Goal: Information Seeking & Learning: Learn about a topic

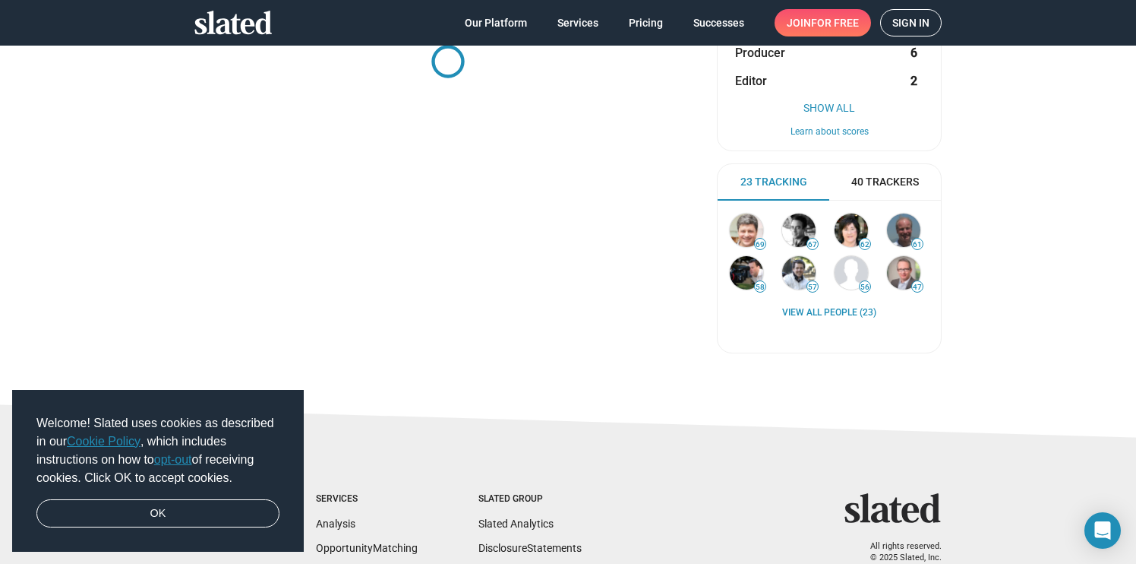
scroll to position [237, 0]
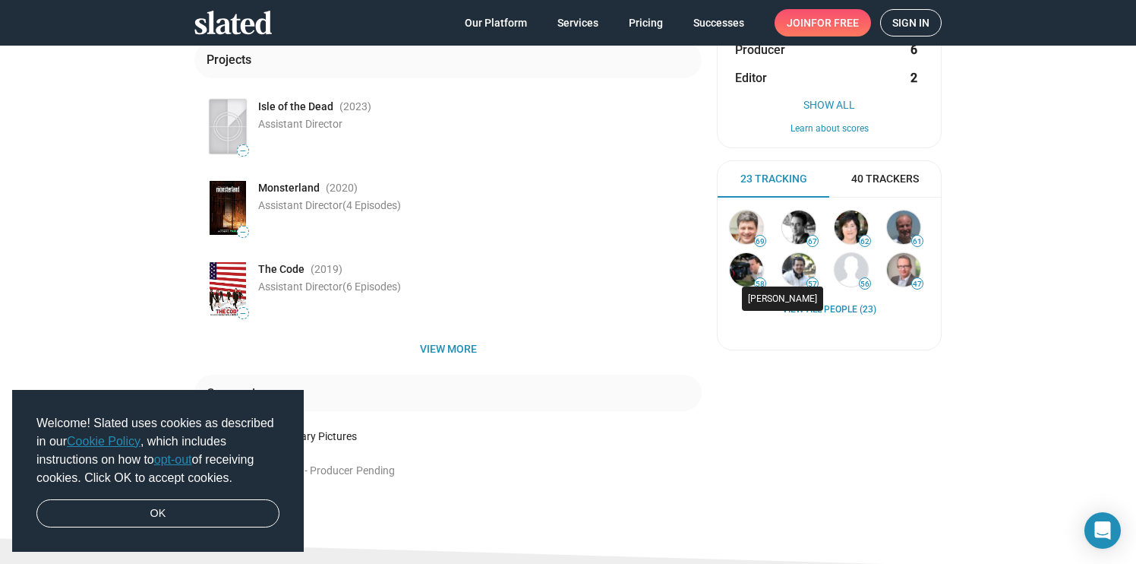
click at [810, 298] on div "[PERSON_NAME]" at bounding box center [782, 298] width 81 height 24
click at [854, 308] on link "View all People (23)" at bounding box center [829, 310] width 94 height 12
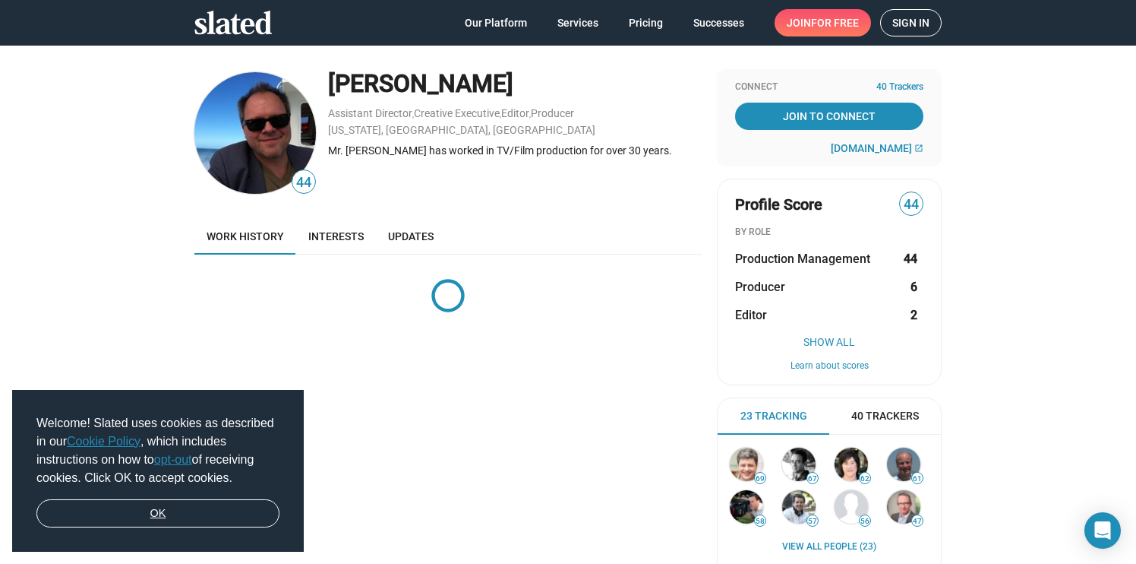
click at [214, 520] on link "OK" at bounding box center [157, 513] width 243 height 29
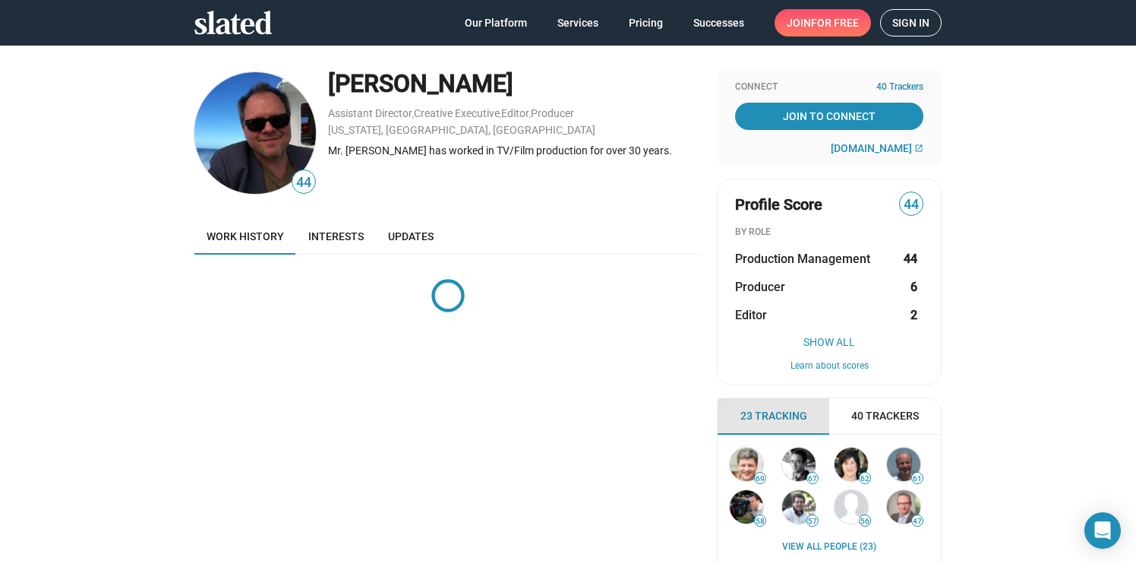
click at [753, 419] on span "23 Tracking" at bounding box center [774, 416] width 67 height 14
click at [415, 245] on link "Updates" at bounding box center [411, 236] width 70 height 36
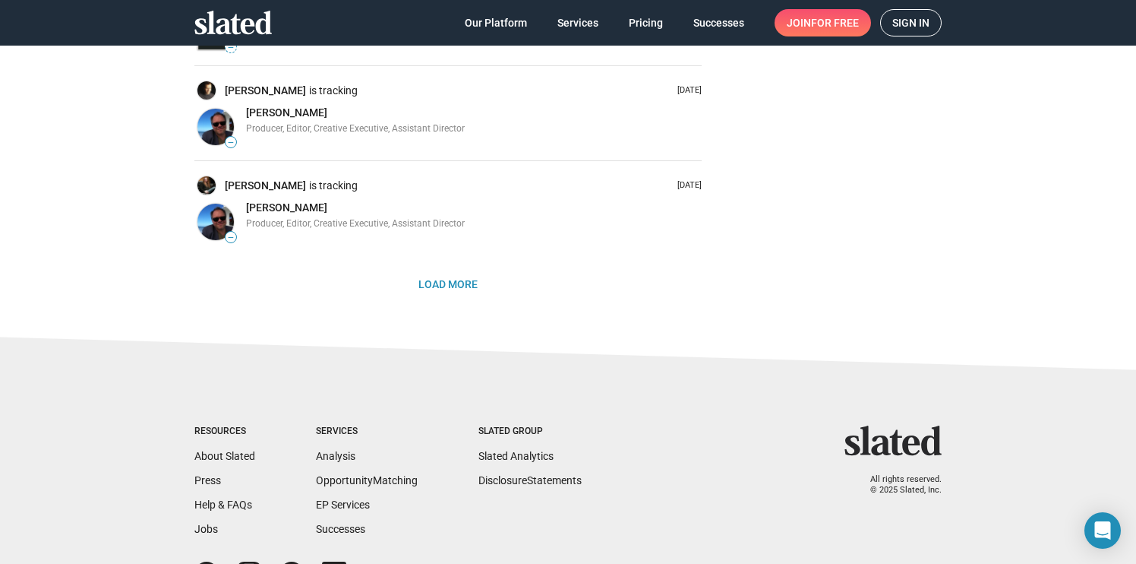
scroll to position [1021, 0]
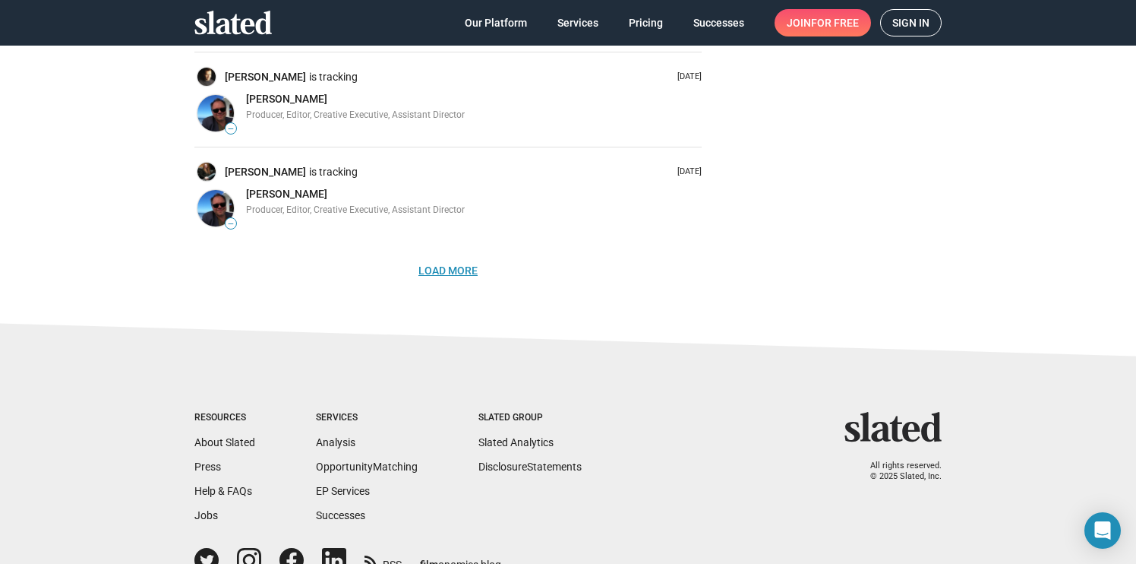
click at [438, 270] on span "Load More" at bounding box center [447, 270] width 59 height 27
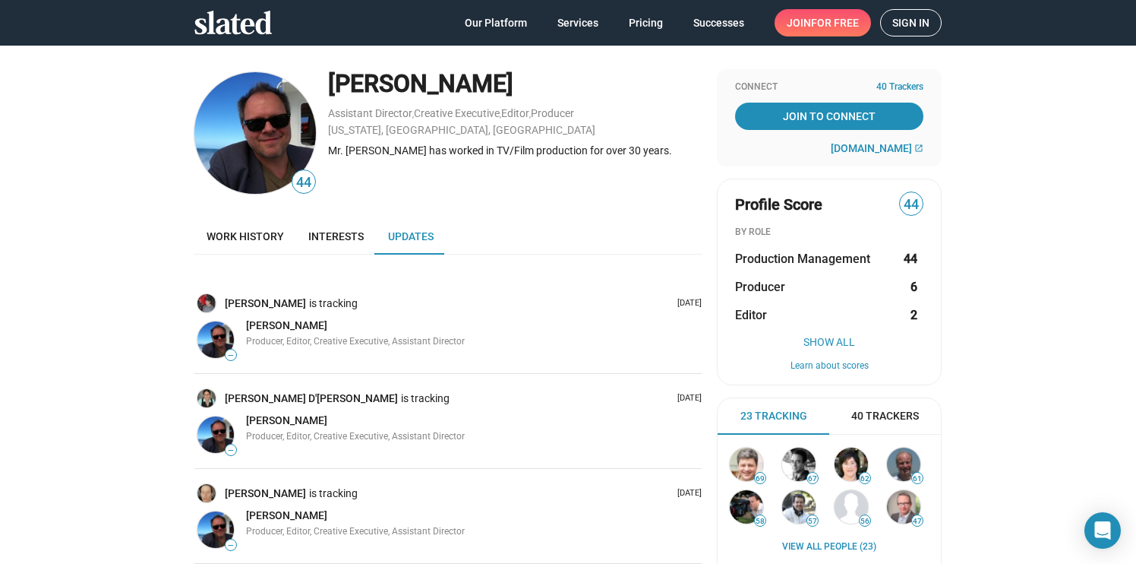
scroll to position [0, 0]
click at [861, 414] on span "40 Trackers" at bounding box center [885, 416] width 68 height 14
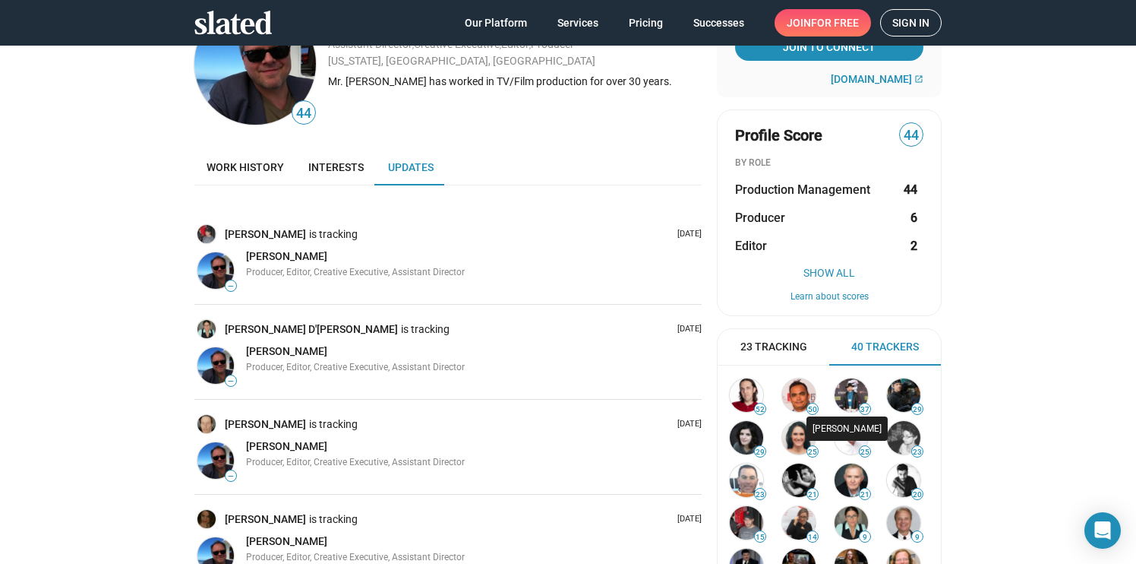
scroll to position [65, 0]
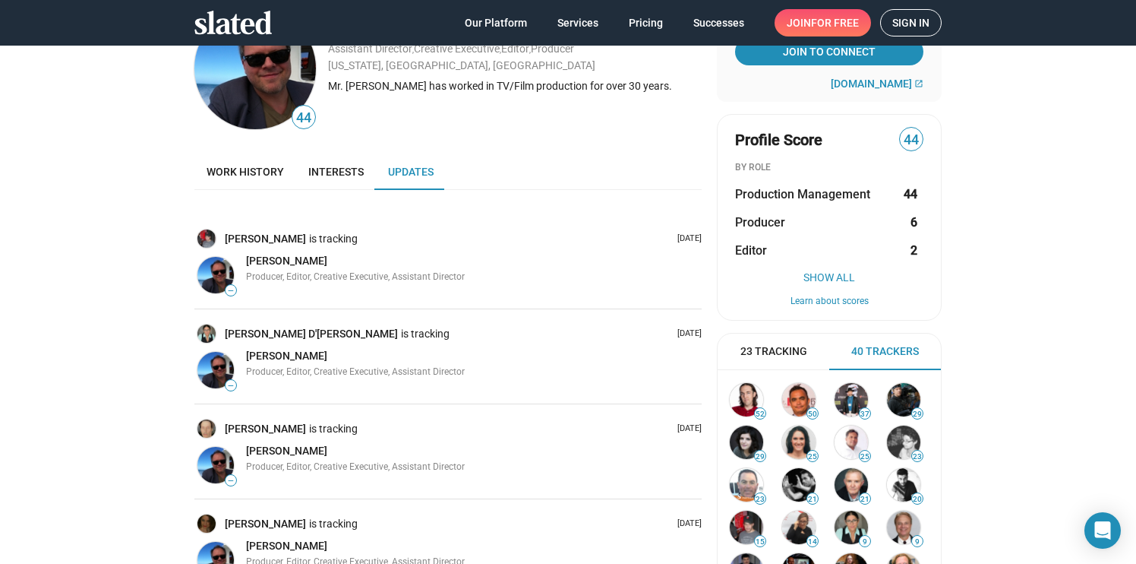
click at [377, 173] on link "Updates" at bounding box center [411, 171] width 70 height 36
click at [321, 178] on link "Interests" at bounding box center [336, 171] width 80 height 36
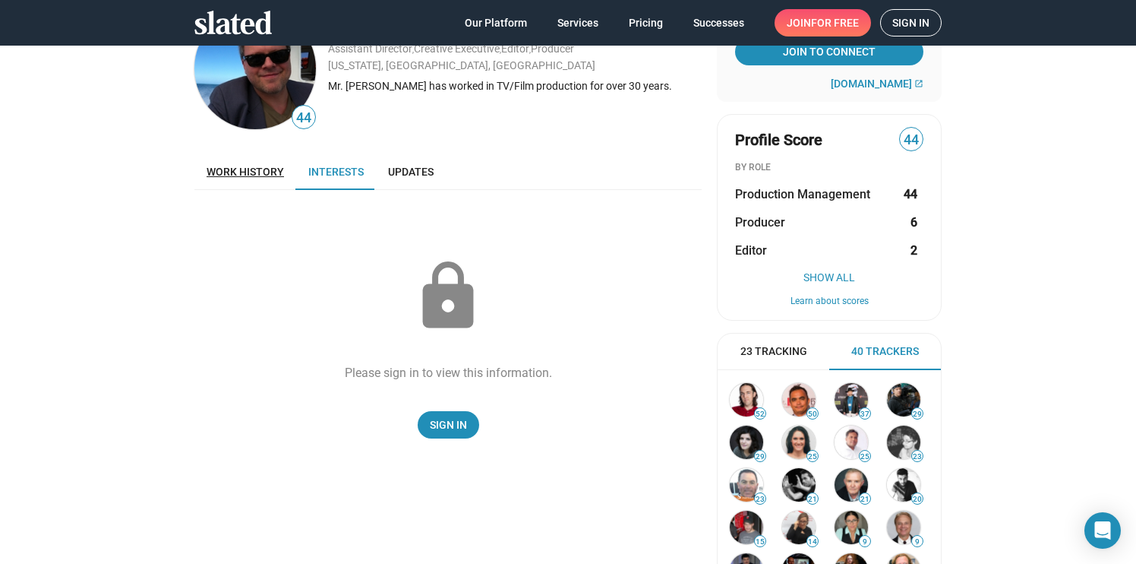
click at [240, 166] on span "Work history" at bounding box center [245, 172] width 77 height 12
